Goal: Transaction & Acquisition: Purchase product/service

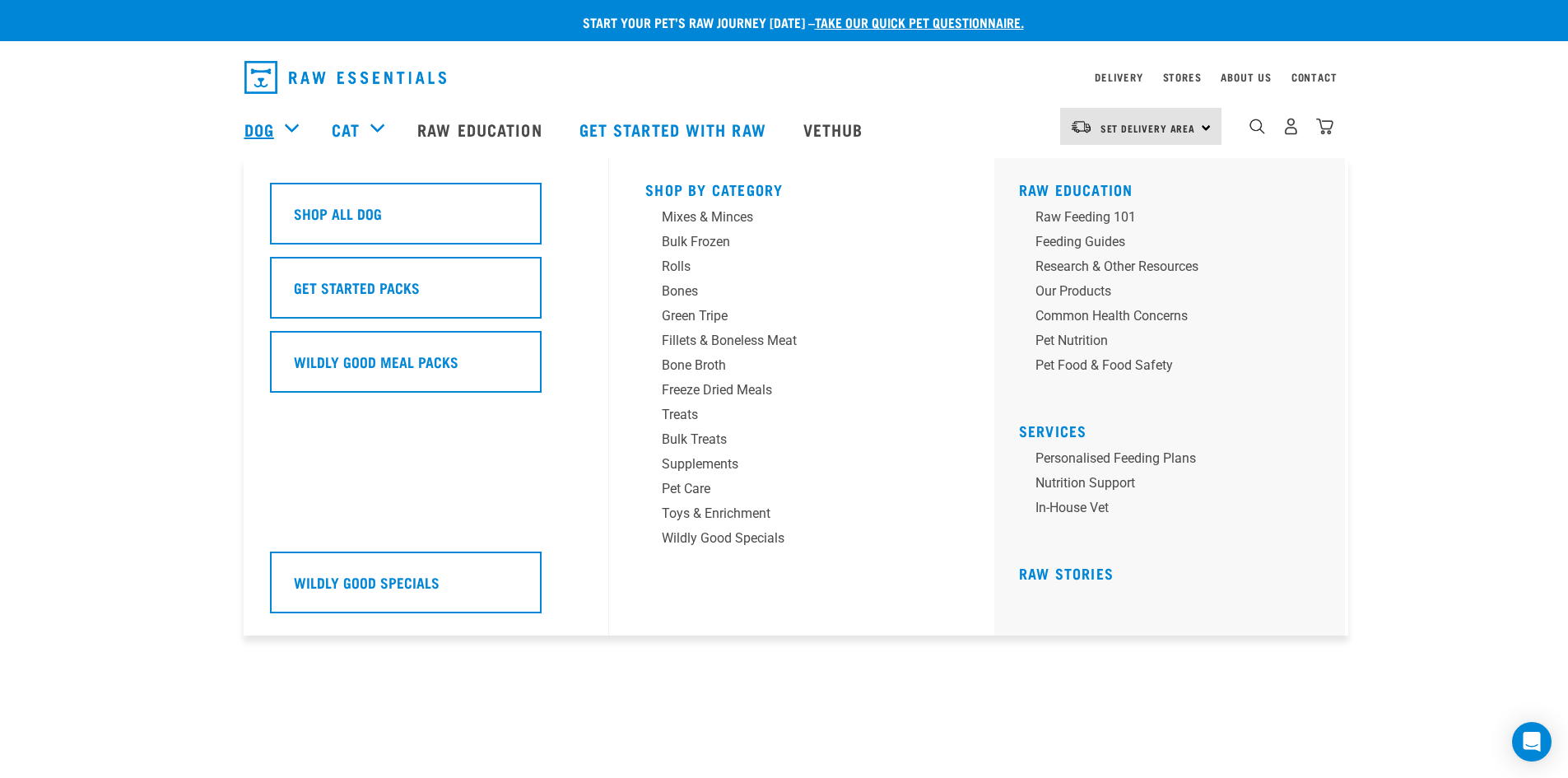
click at [265, 123] on link "Dog" at bounding box center [259, 129] width 30 height 25
click at [684, 242] on div "Bulk Frozen" at bounding box center [790, 242] width 257 height 20
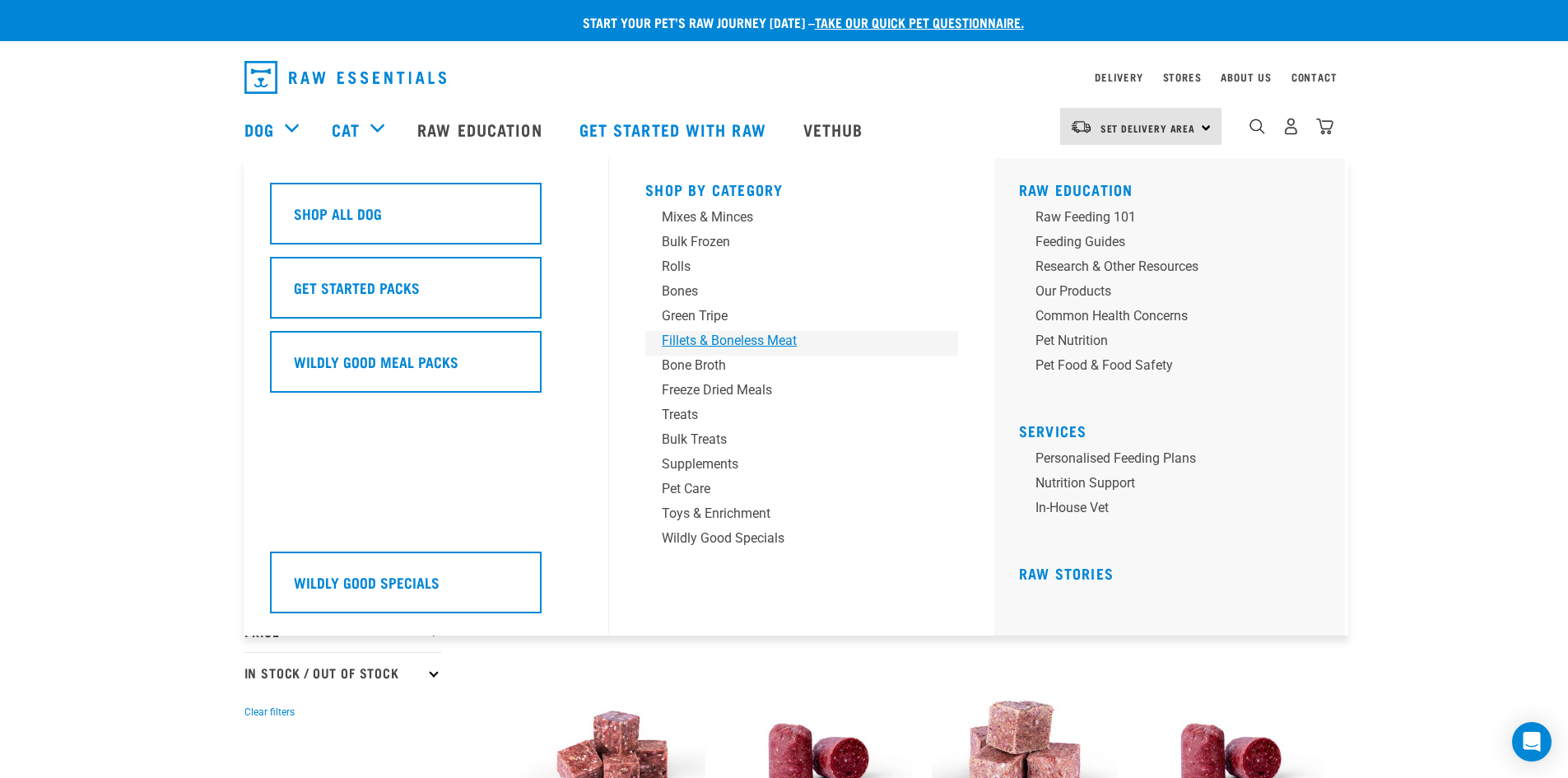
click at [742, 336] on div "Fillets & Boneless Meat" at bounding box center [790, 340] width 257 height 20
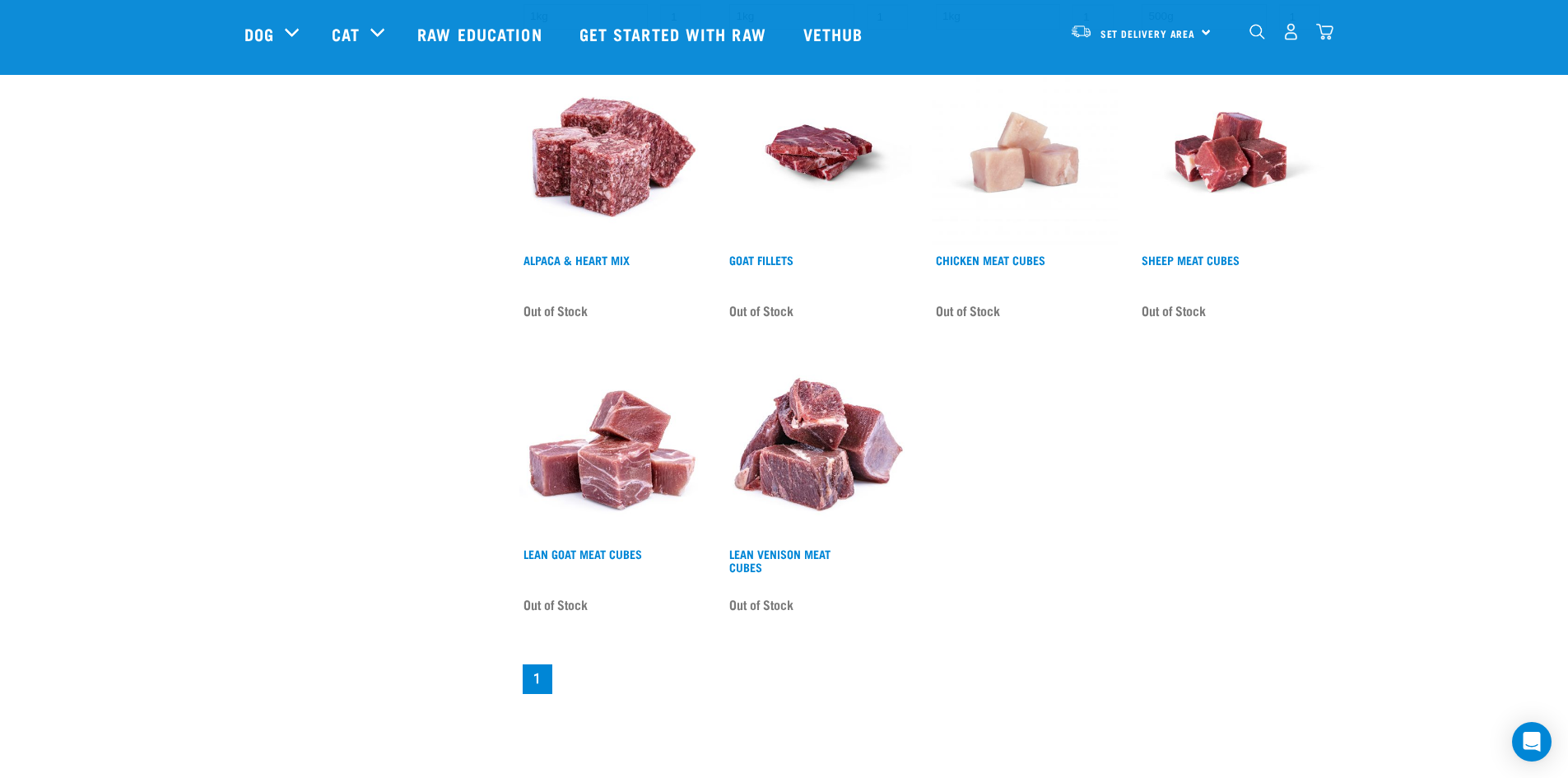
scroll to position [1070, 0]
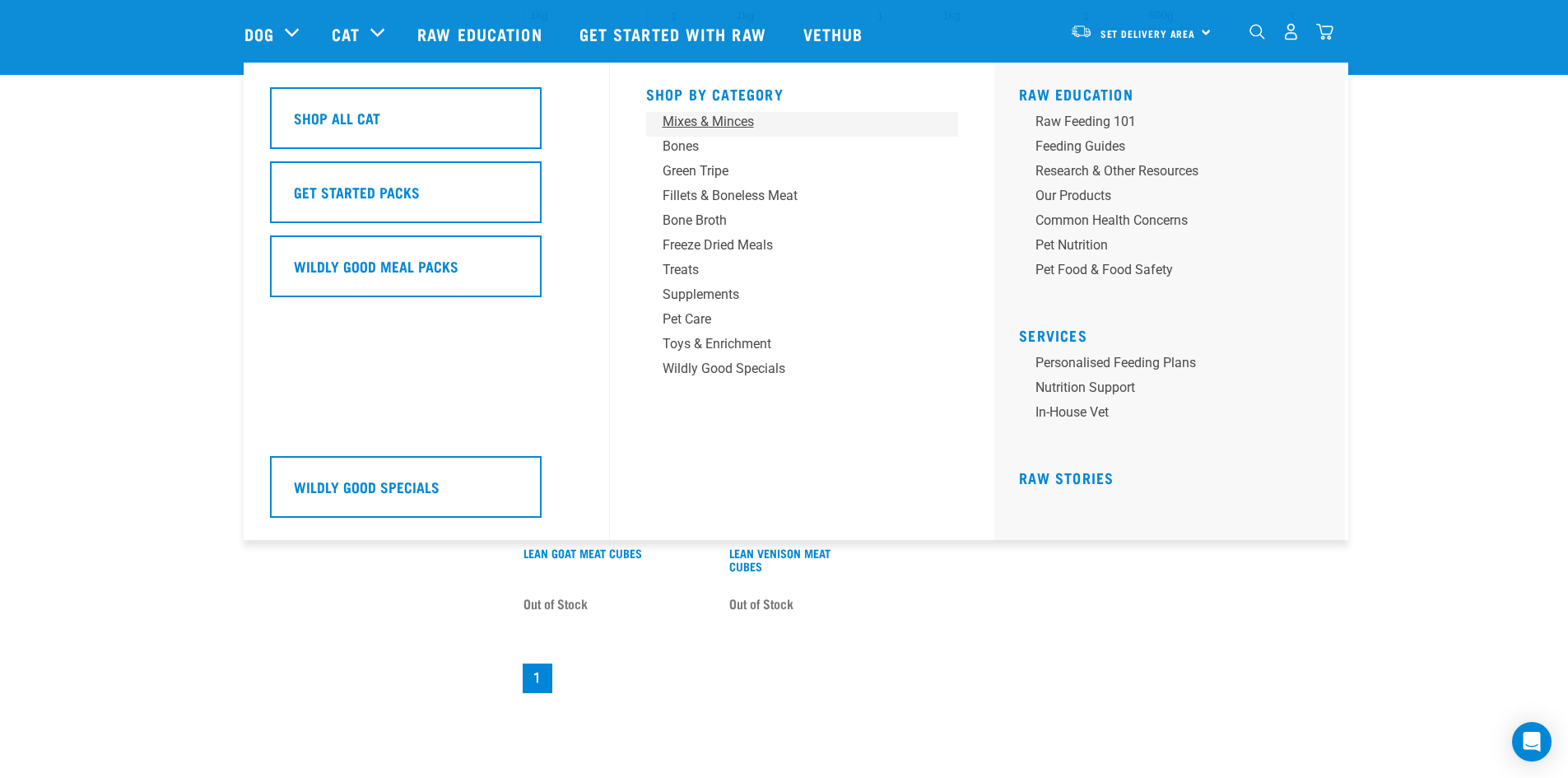
click at [698, 123] on div "Mixes & Minces" at bounding box center [791, 122] width 257 height 20
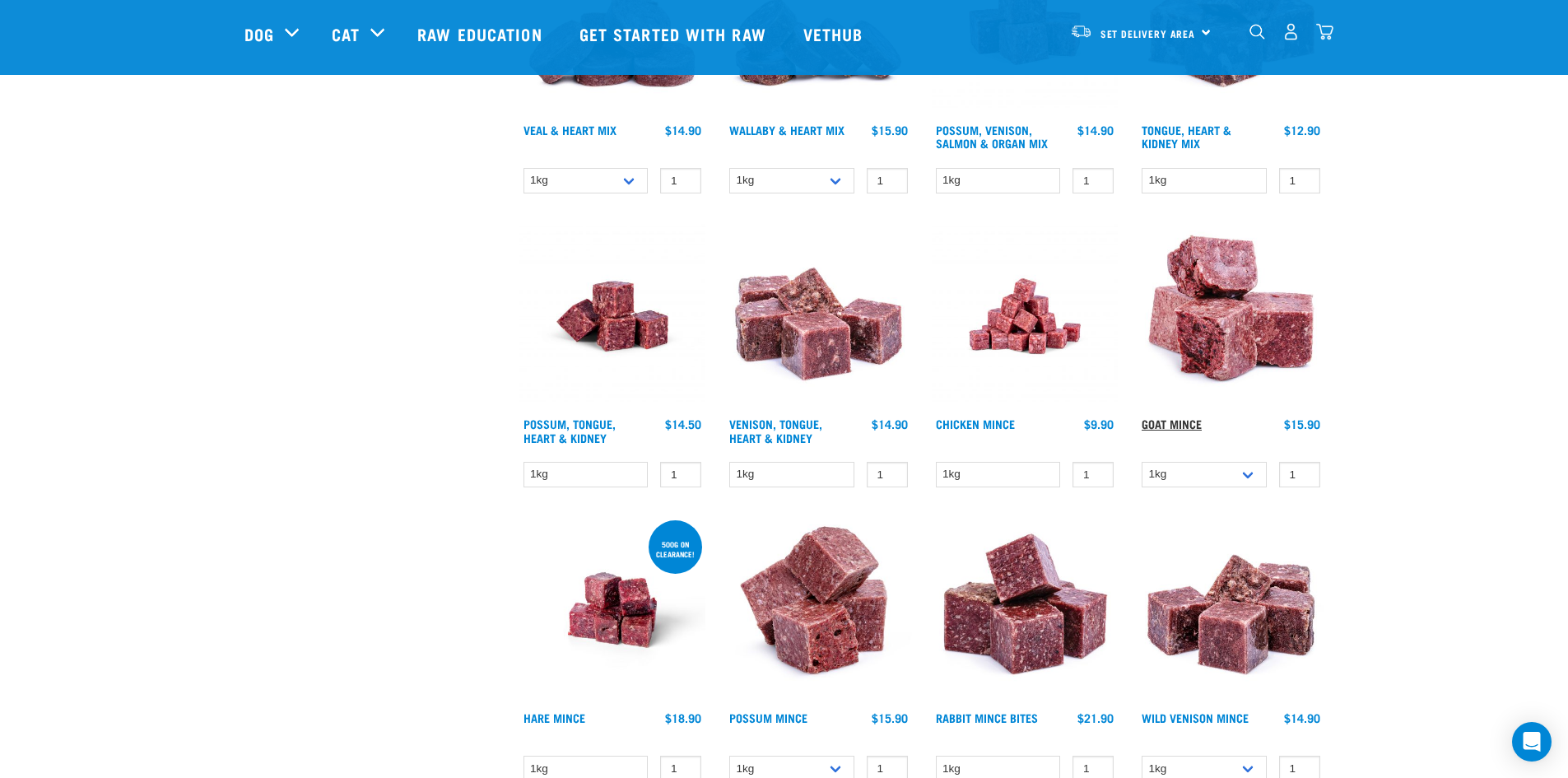
scroll to position [906, 0]
click at [1157, 421] on link "Goat Mince" at bounding box center [1172, 422] width 60 height 6
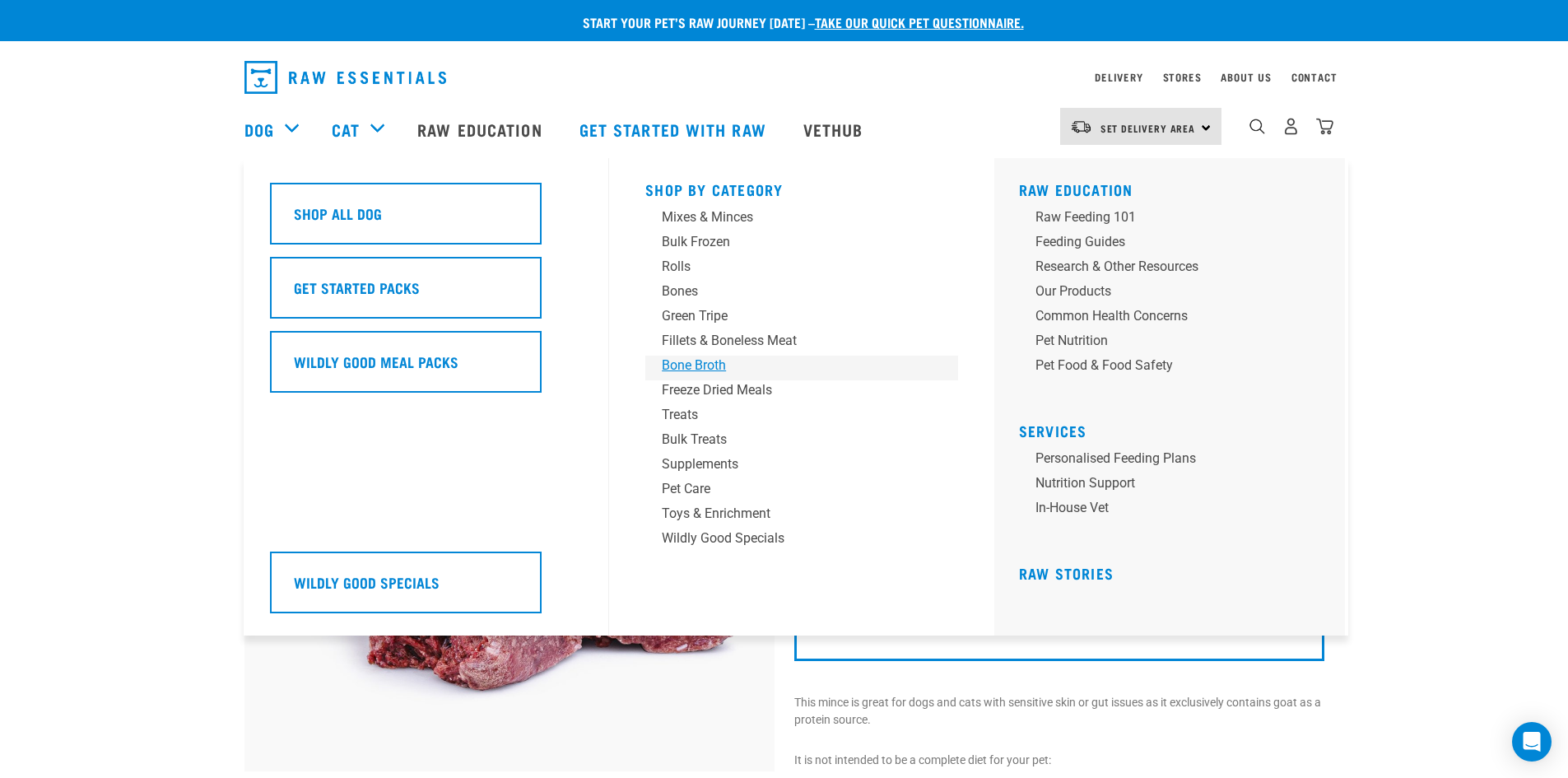
click at [687, 367] on div "Bone Broth" at bounding box center [790, 365] width 257 height 20
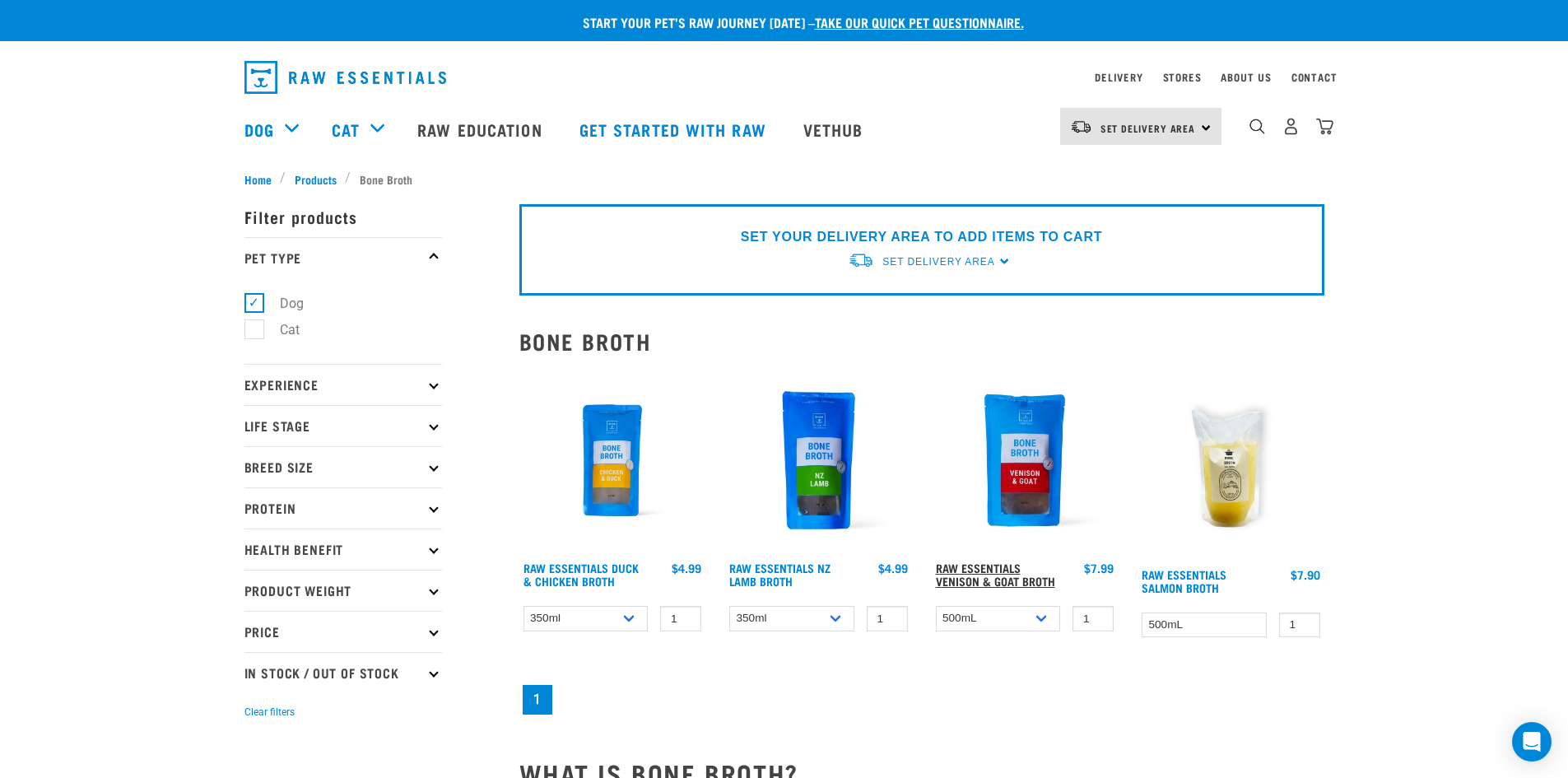
click at [1016, 575] on link "Raw Essentials Venison & Goat Broth" at bounding box center [995, 575] width 119 height 19
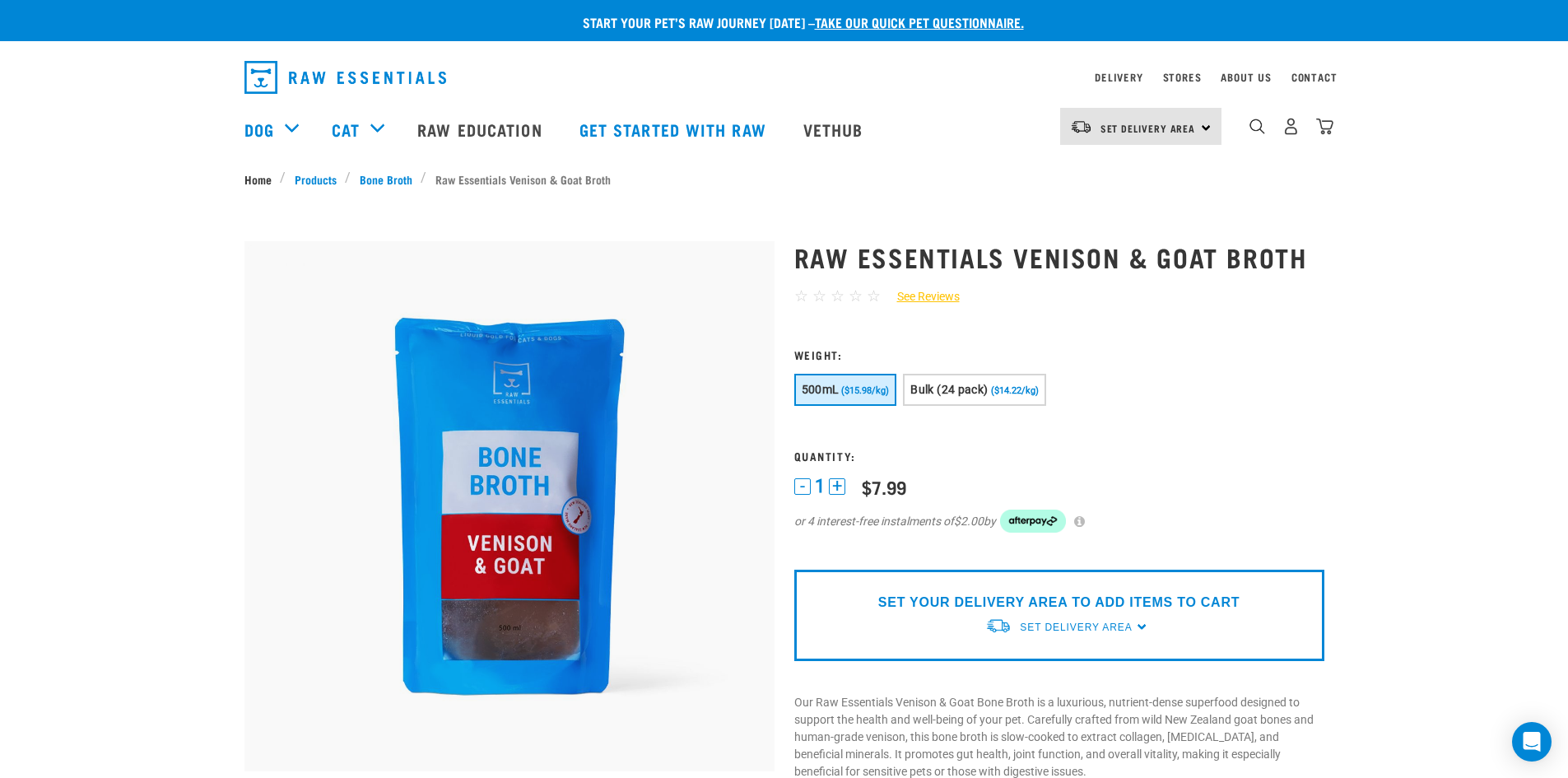
click at [269, 178] on link "Home" at bounding box center [262, 179] width 37 height 17
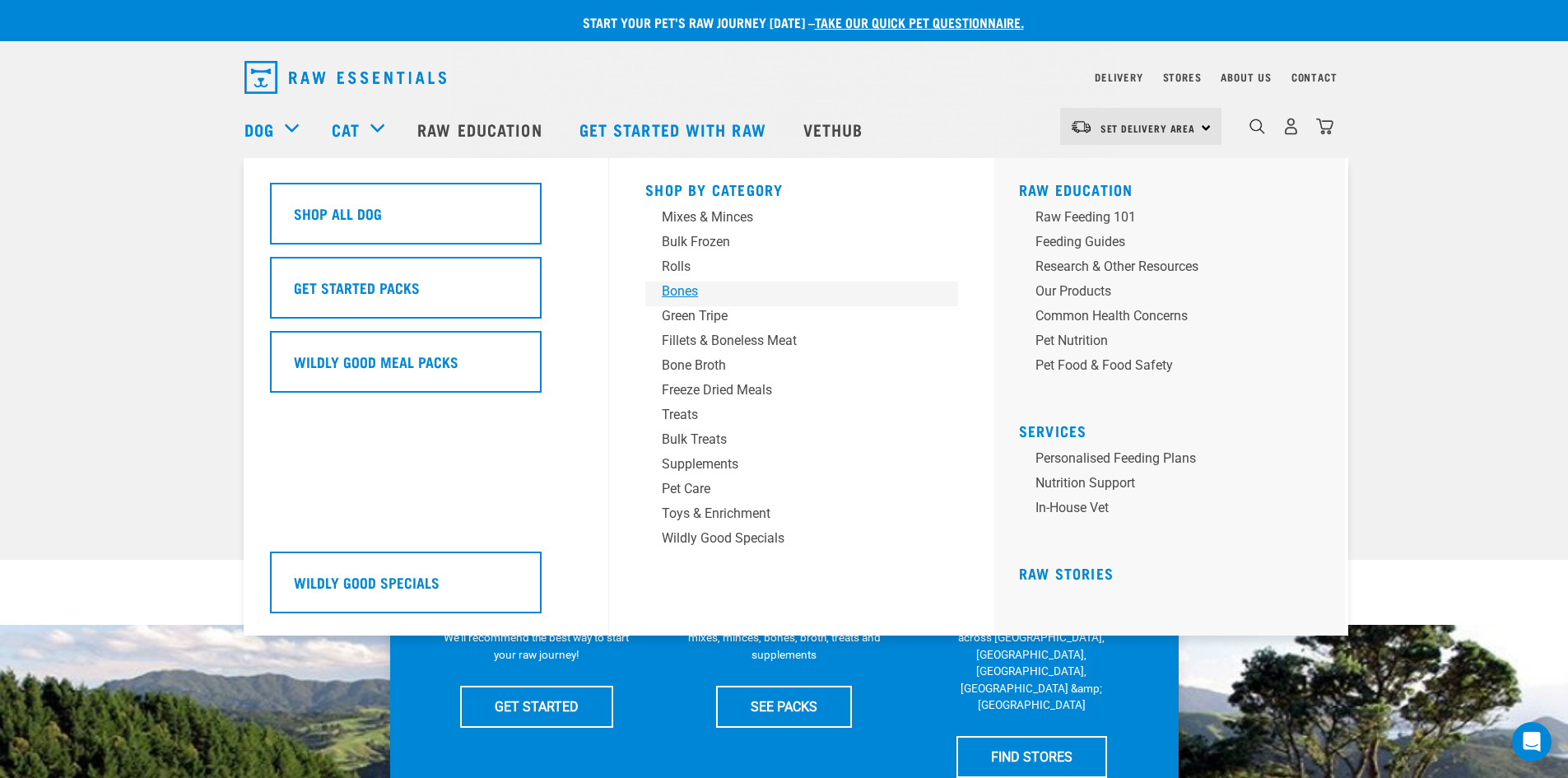
click at [679, 285] on div "Bones" at bounding box center [790, 291] width 257 height 20
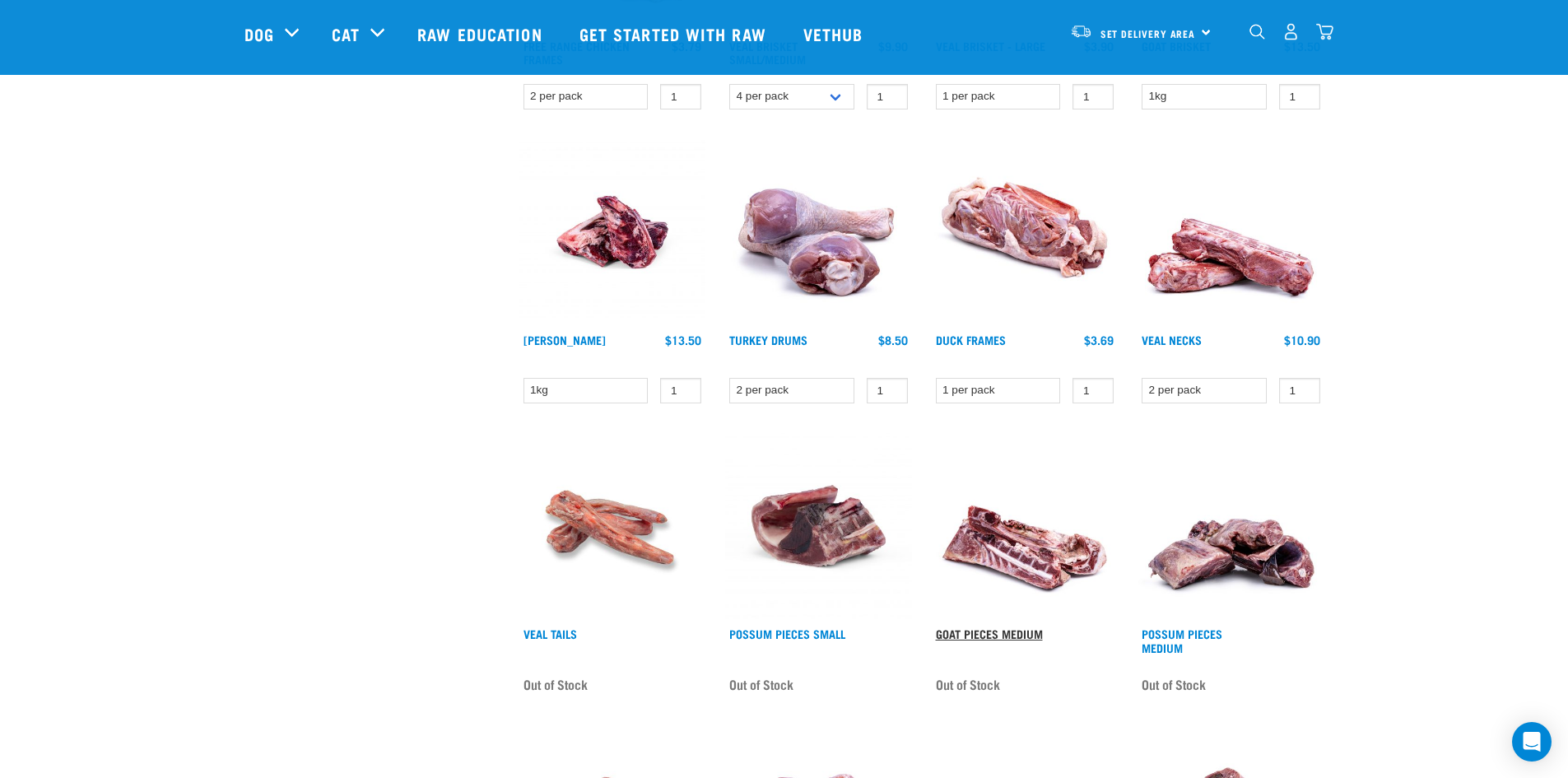
scroll to position [988, 0]
click at [972, 632] on link "Goat Pieces Medium" at bounding box center [989, 634] width 107 height 6
